Goal: Register for event/course

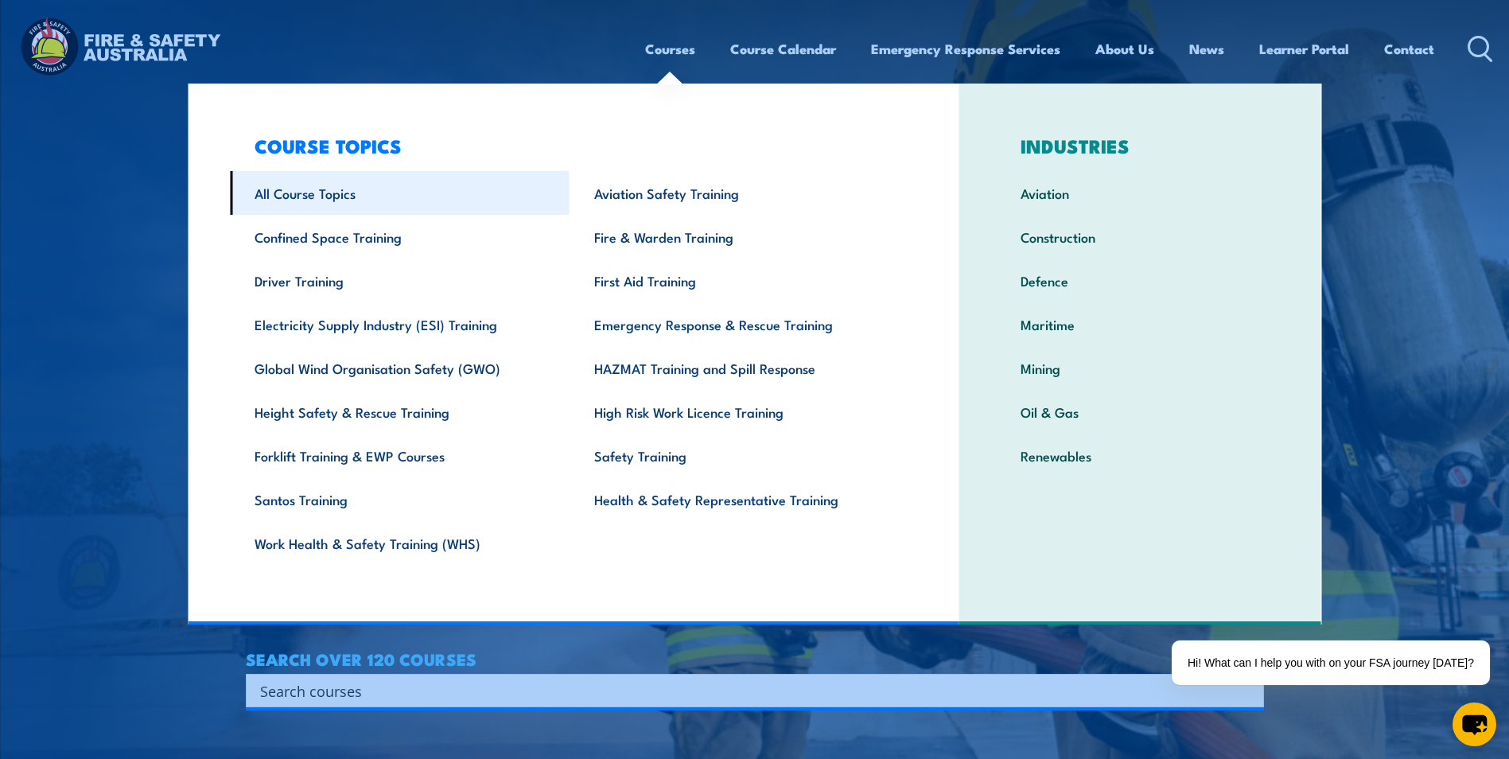
click at [309, 196] on link "All Course Topics" at bounding box center [400, 193] width 340 height 44
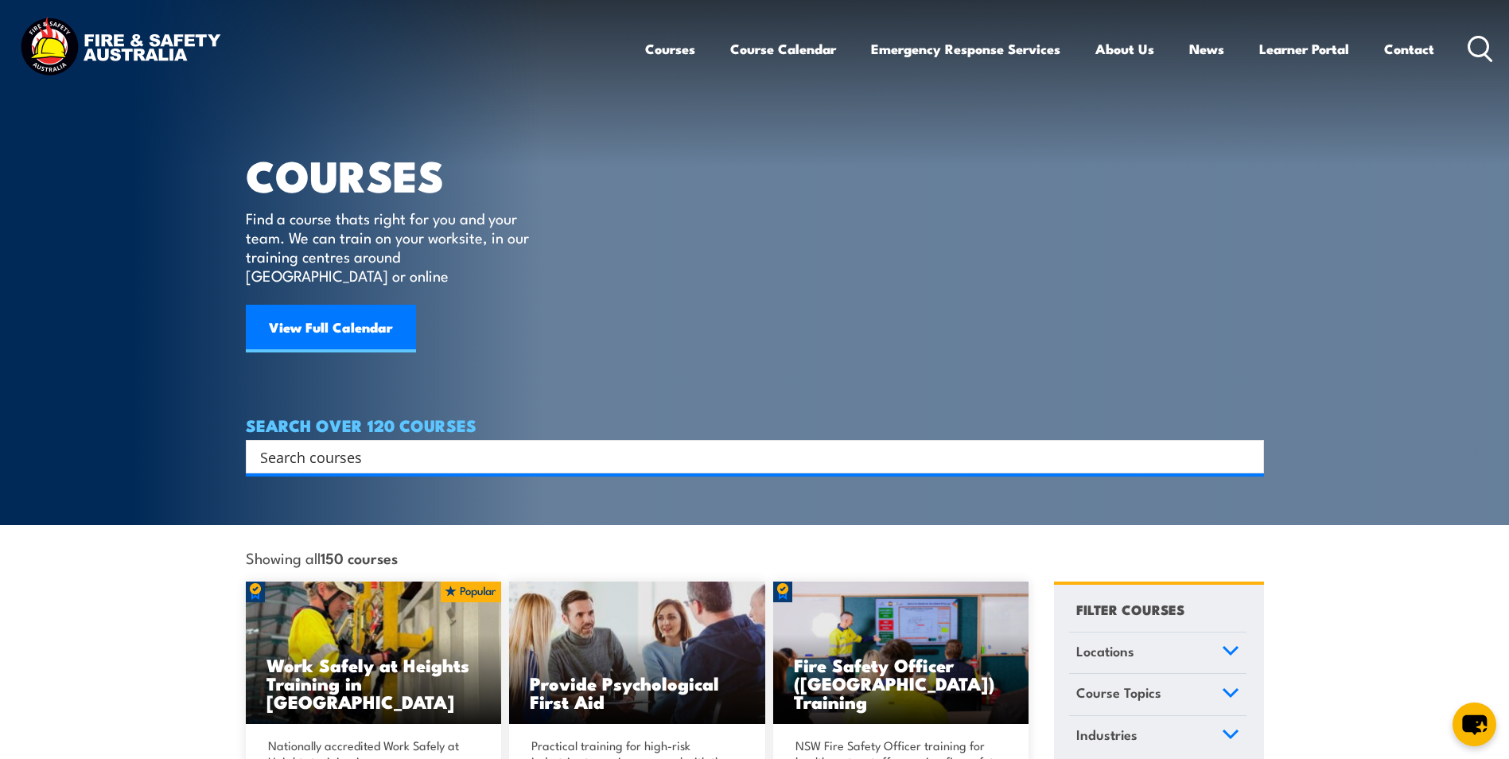
click at [14, 366] on section "COURSES Find a course thats right for you and your team. We can train on your w…" at bounding box center [754, 262] width 1509 height 525
click at [1229, 645] on icon at bounding box center [1231, 650] width 18 height 11
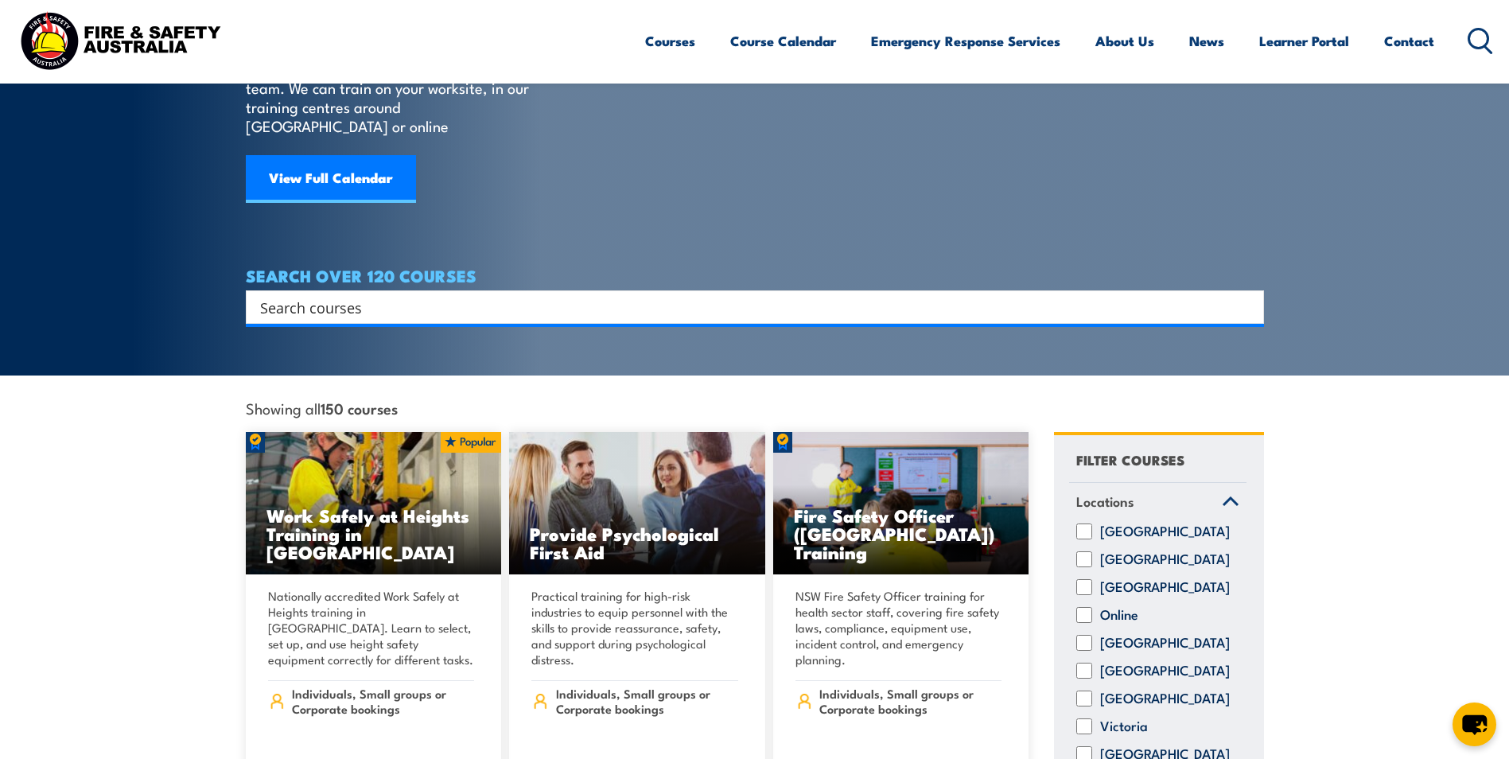
scroll to position [318, 0]
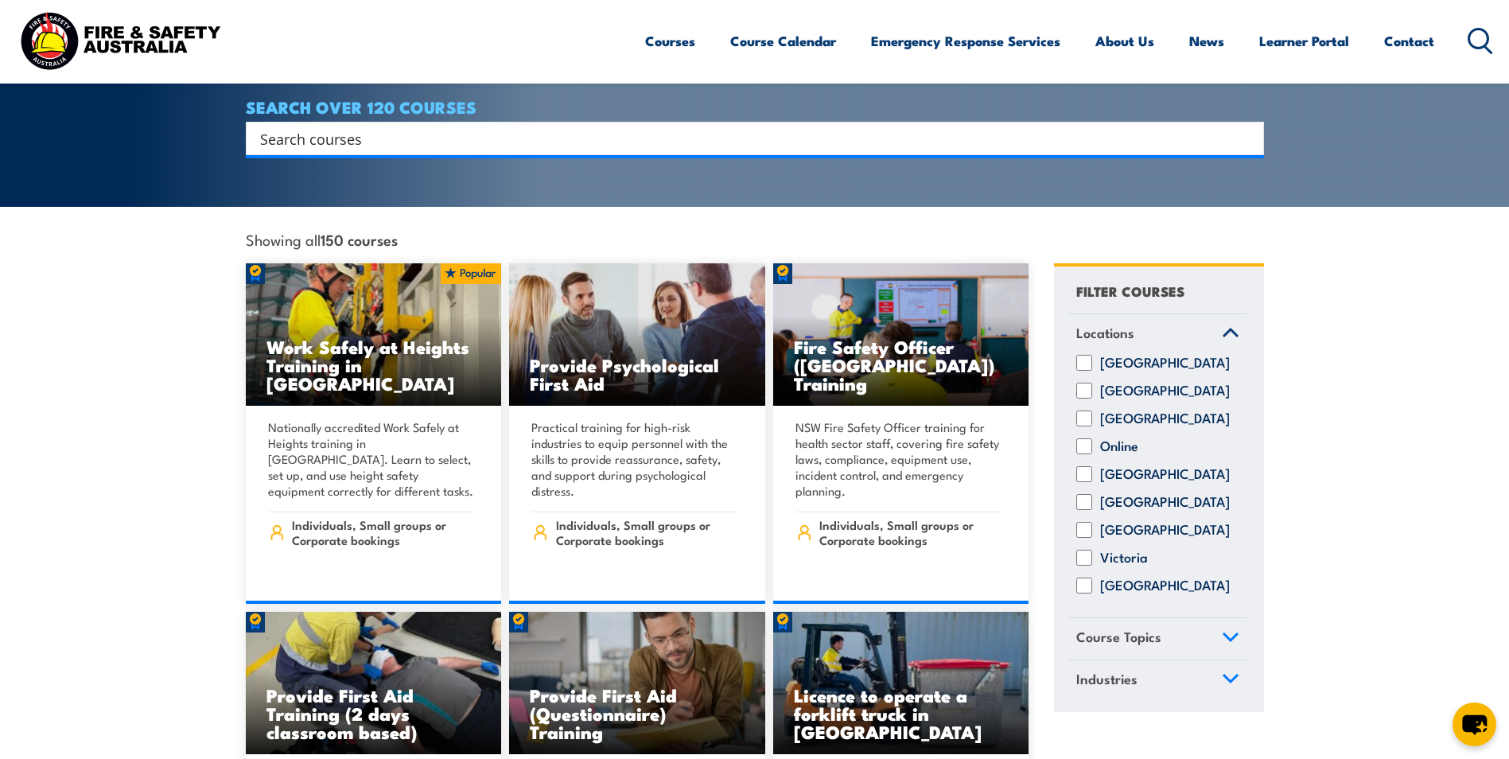
click at [1088, 553] on input "Victoria" at bounding box center [1085, 558] width 16 height 16
checkbox input "true"
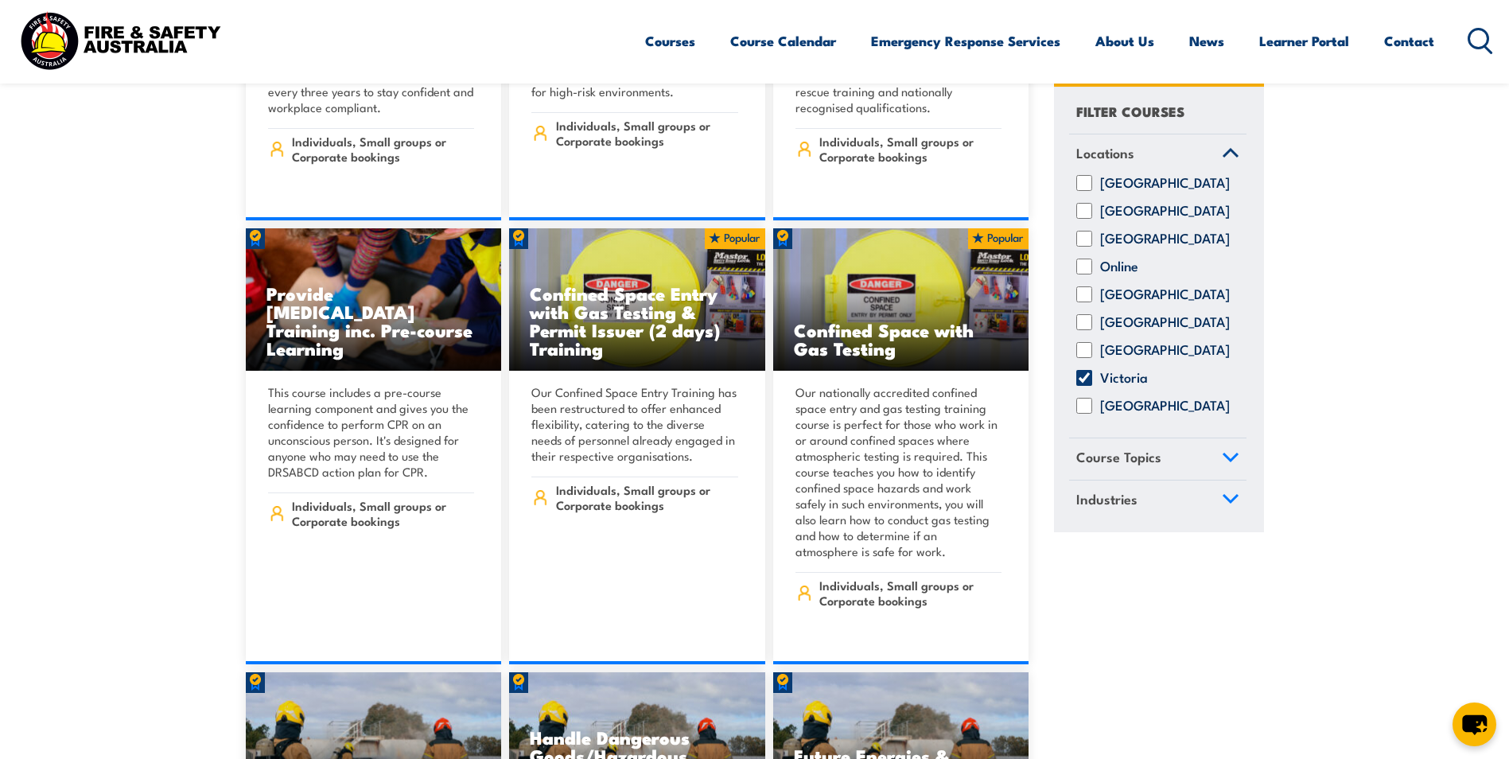
scroll to position [1432, 0]
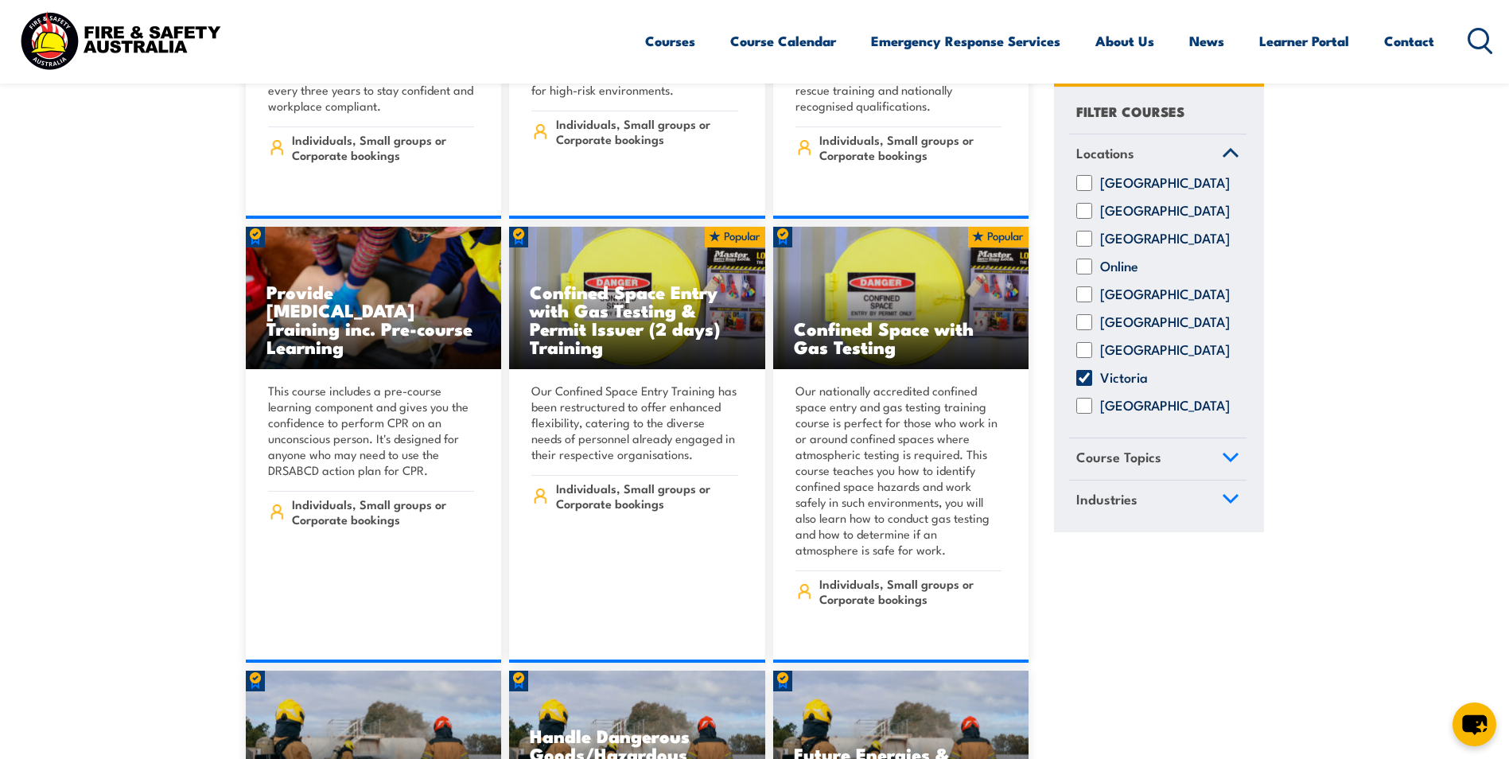
click at [1233, 463] on icon at bounding box center [1231, 457] width 18 height 11
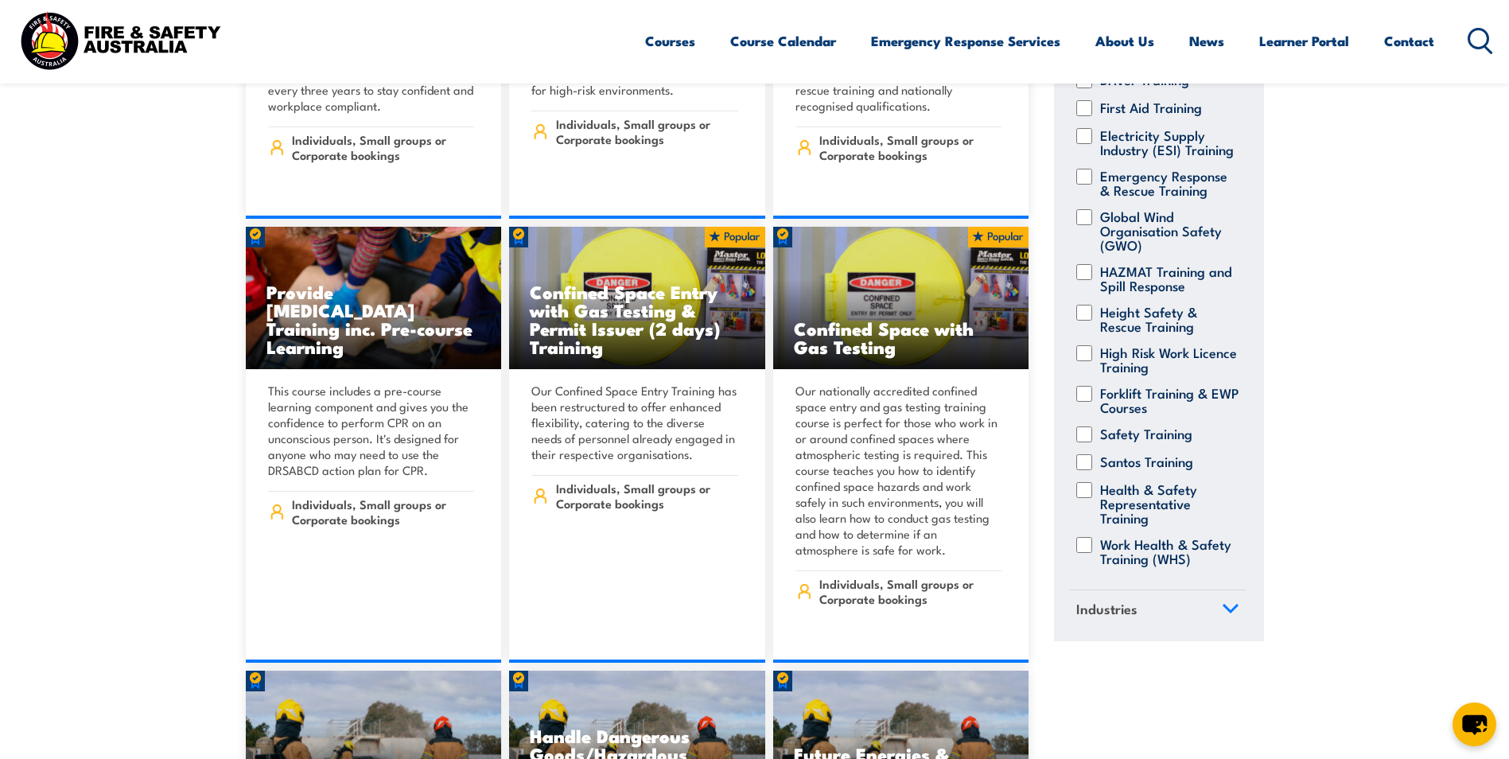
scroll to position [295, 0]
click at [1222, 606] on icon at bounding box center [1231, 609] width 18 height 11
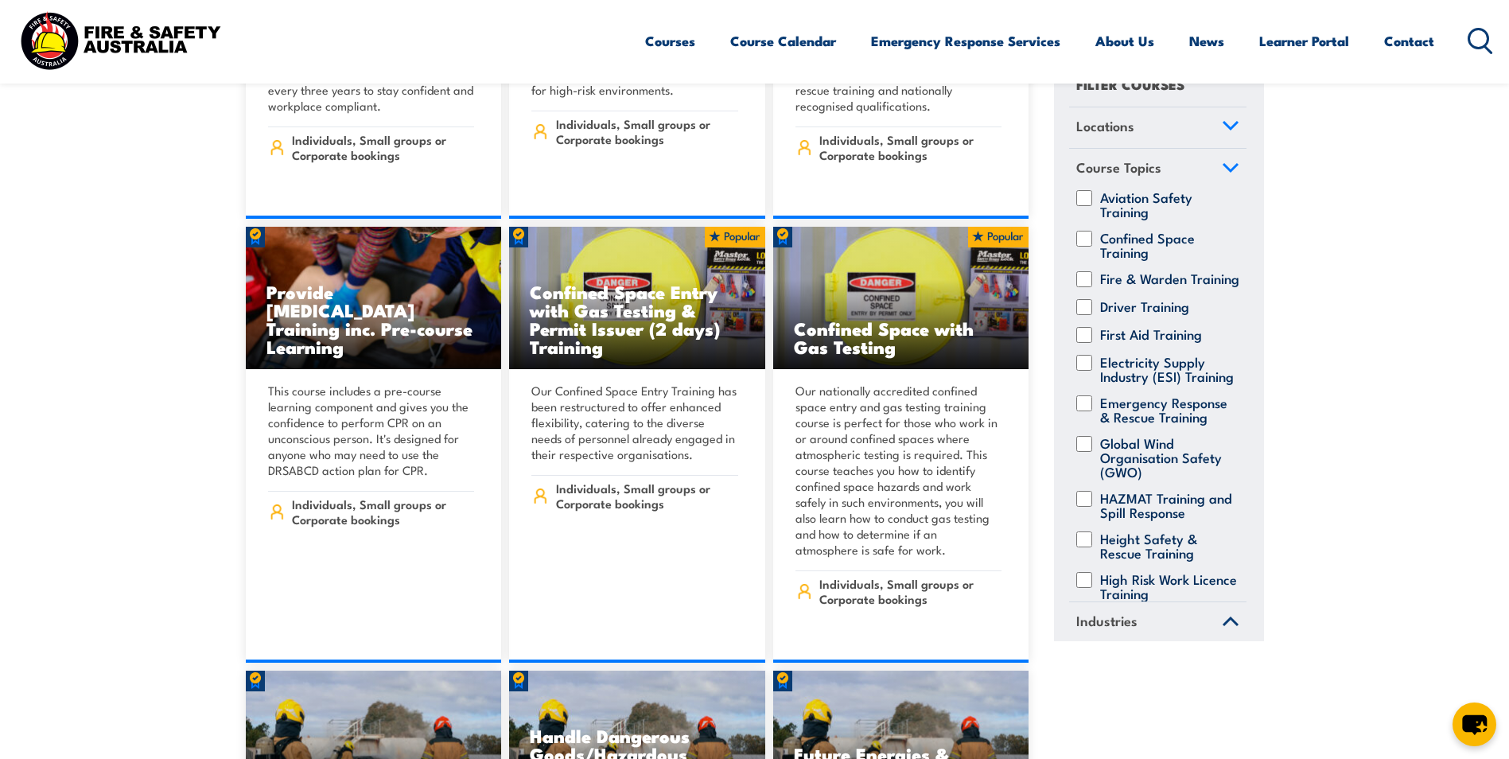
scroll to position [0, 0]
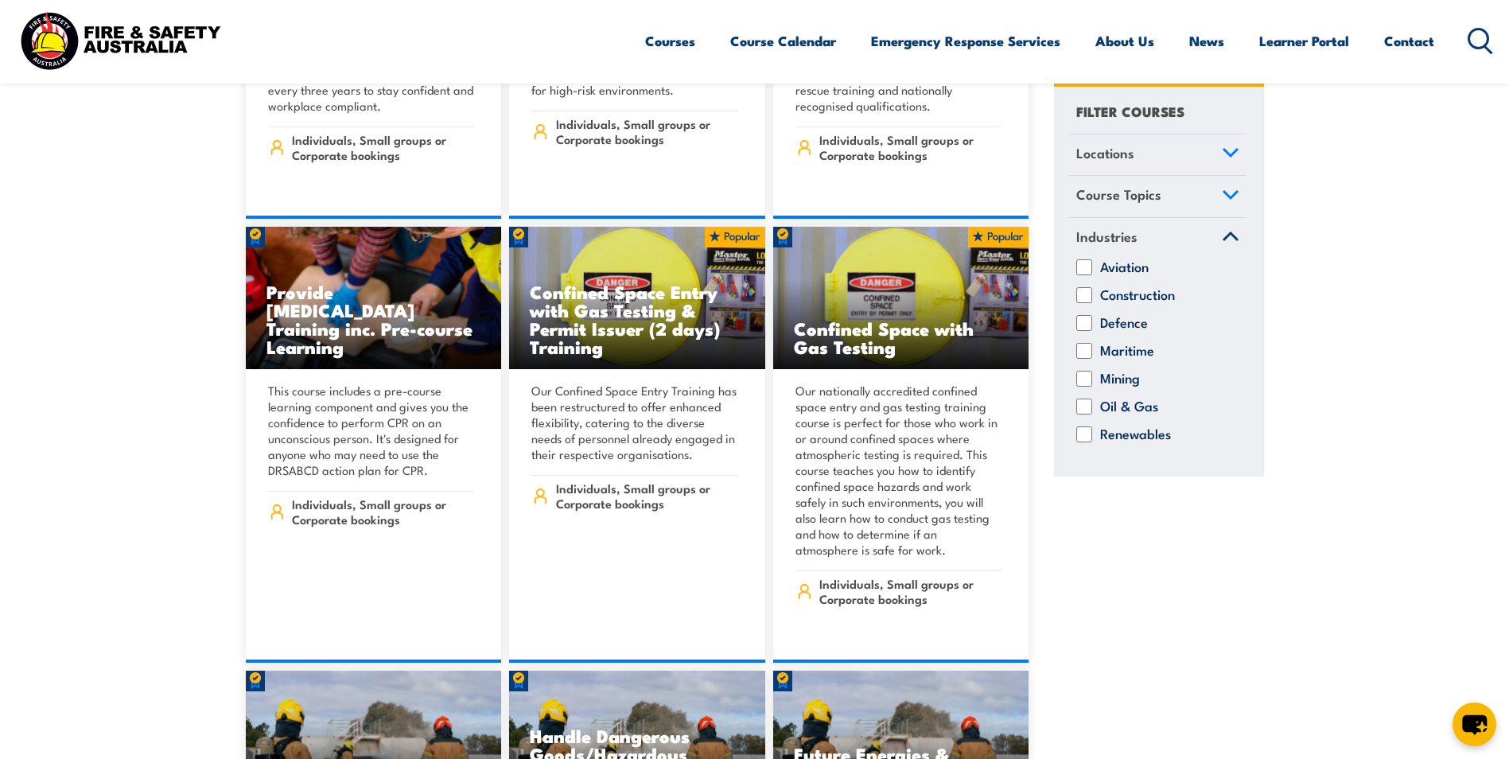
click at [1136, 105] on h4 "FILTER COURSES" at bounding box center [1131, 110] width 108 height 21
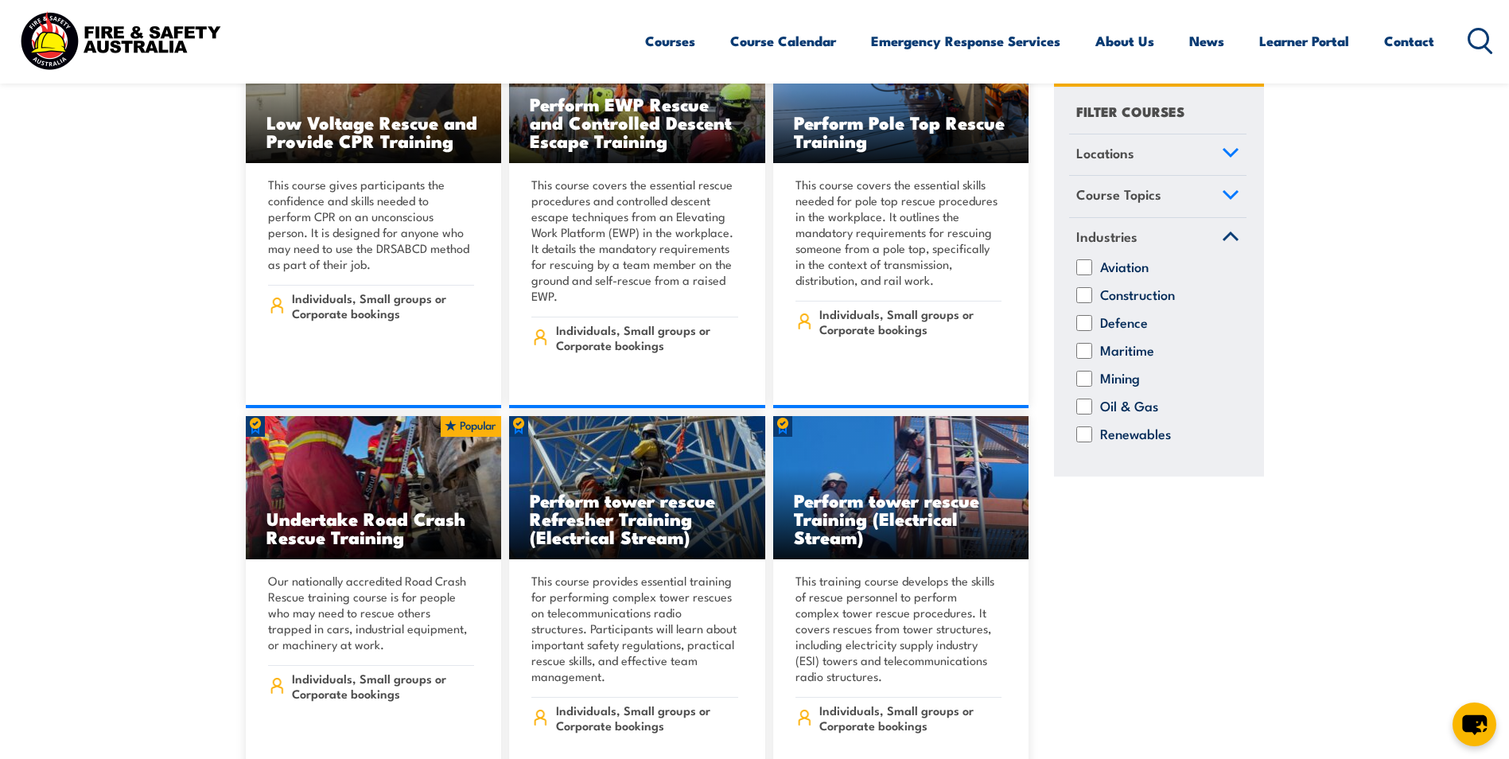
scroll to position [10583, 0]
